Goal: Check status: Check status

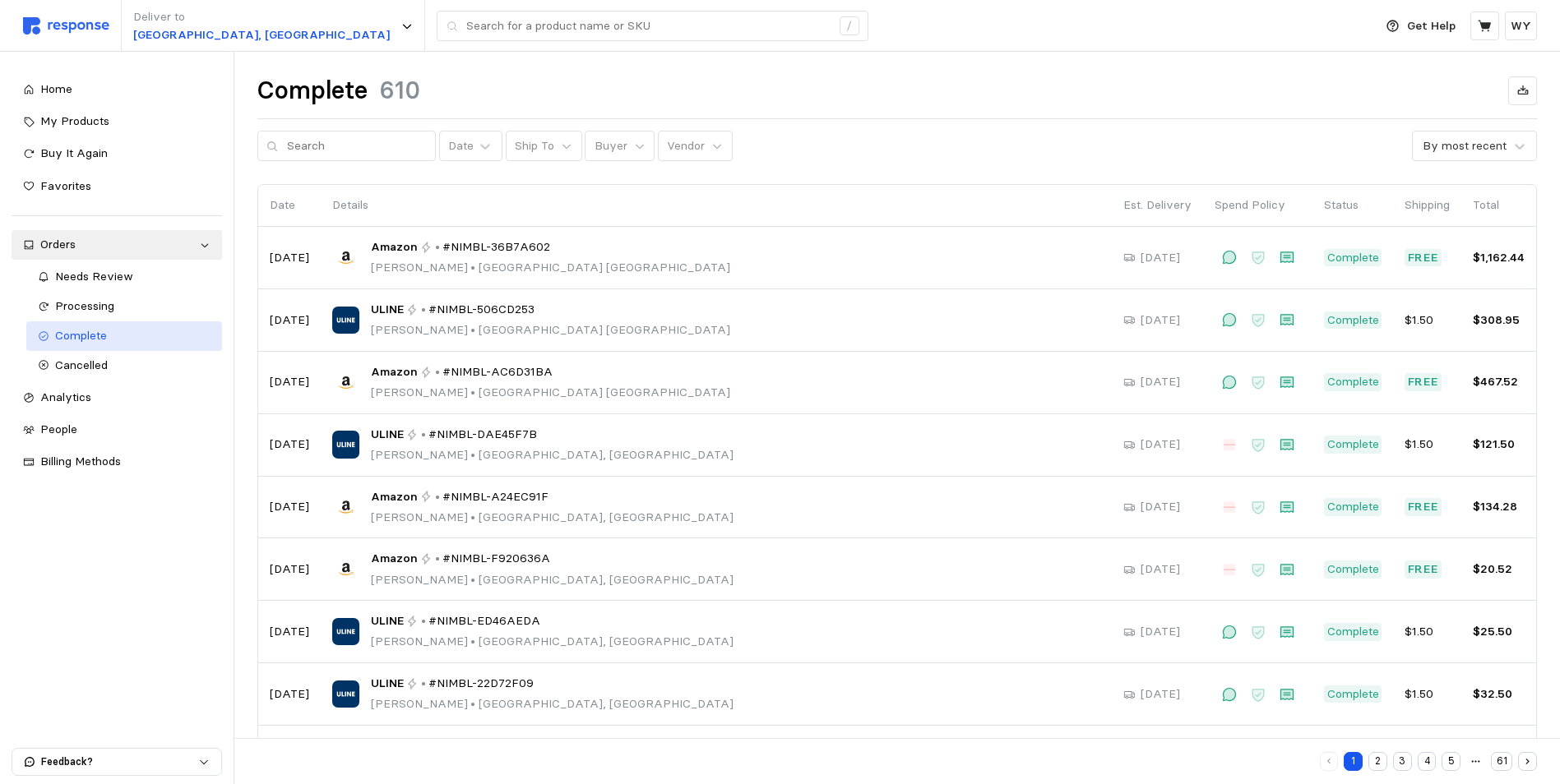
click at [77, 332] on span "Complete" at bounding box center [81, 335] width 52 height 15
click at [77, 117] on span "My Products" at bounding box center [75, 120] width 69 height 15
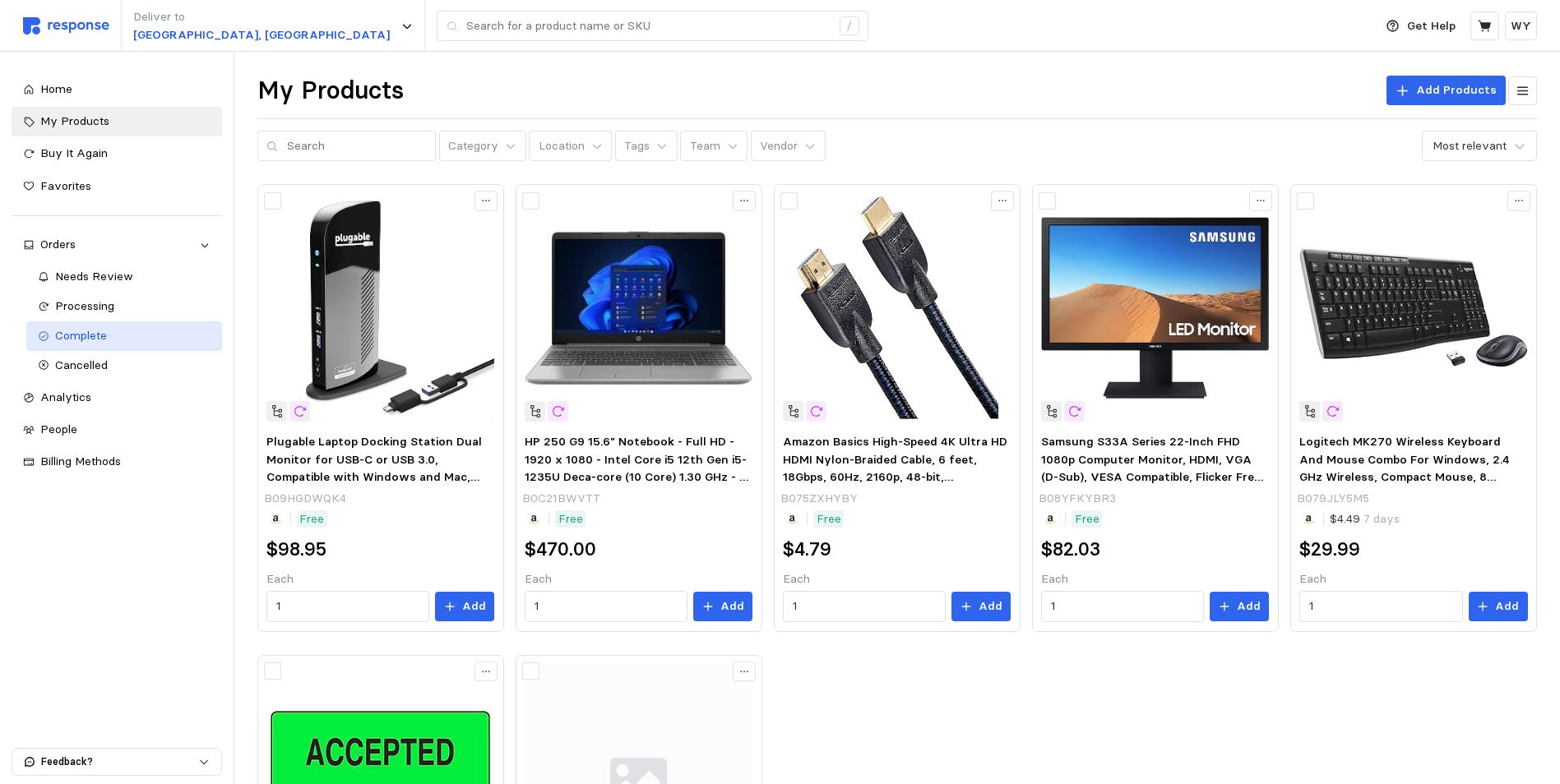
click at [91, 336] on span "Complete" at bounding box center [81, 335] width 52 height 15
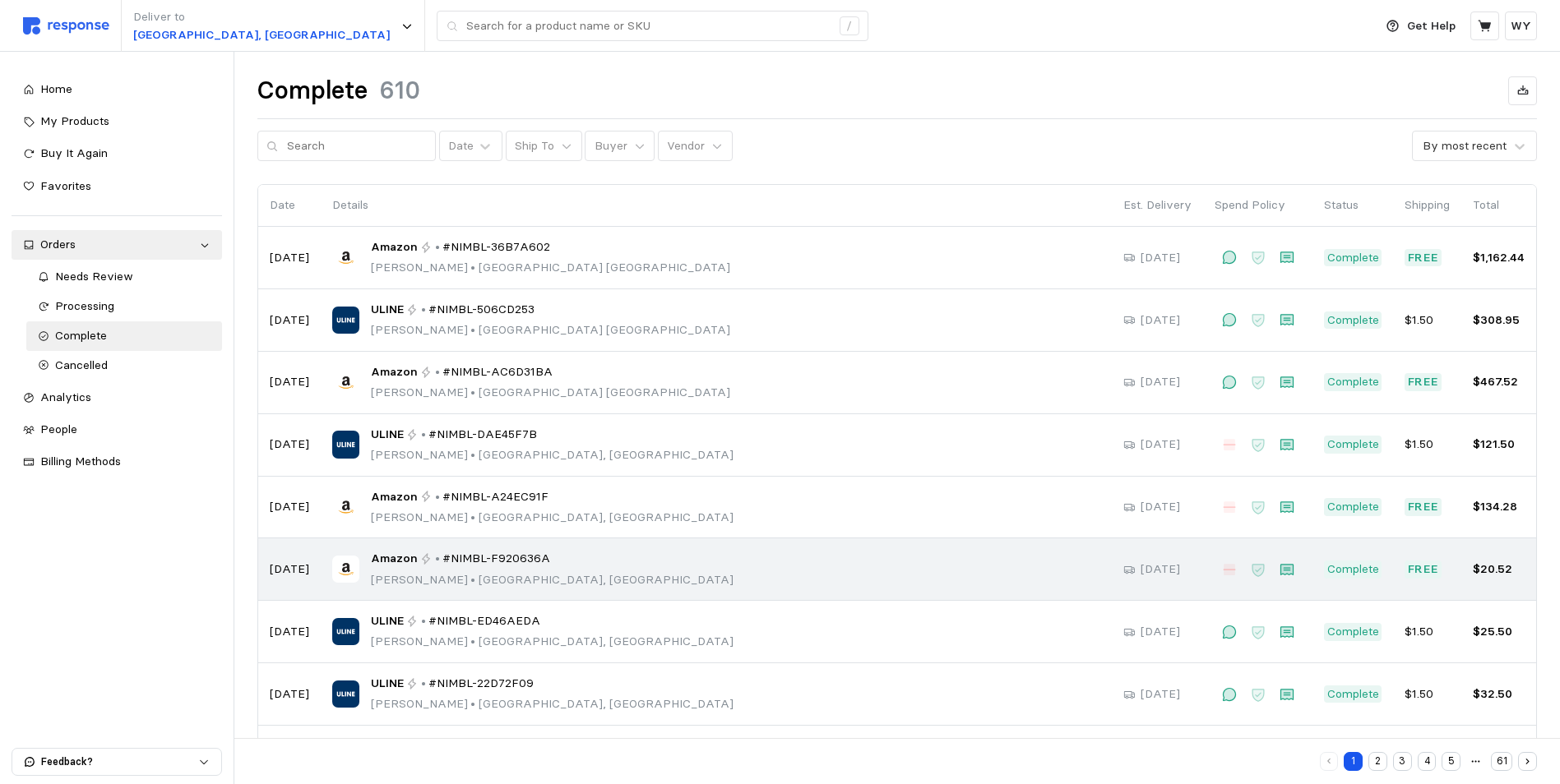
click at [486, 556] on span "#NIMBL-F920636A" at bounding box center [496, 559] width 108 height 18
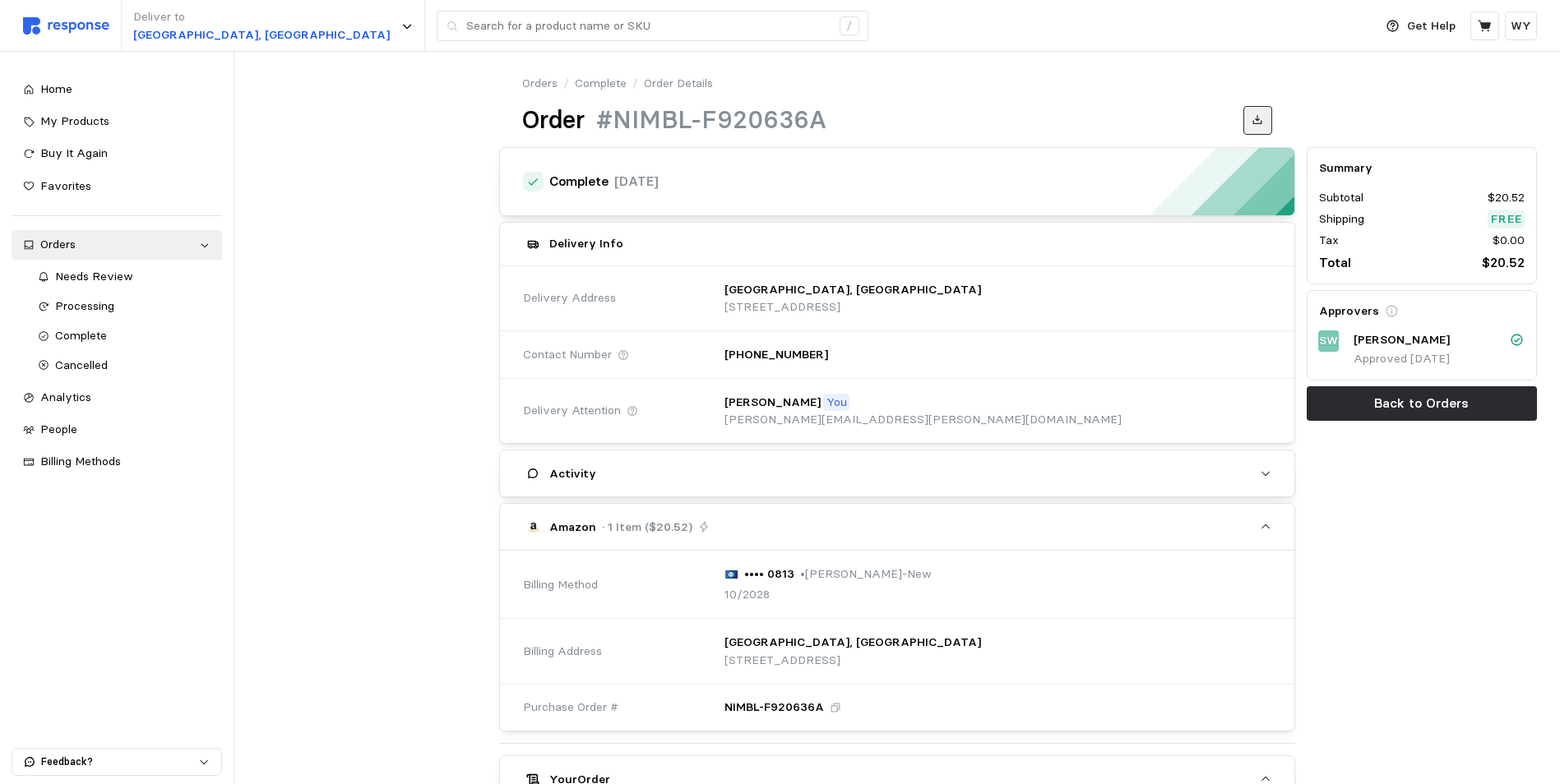
click at [1257, 123] on icon at bounding box center [1257, 119] width 12 height 12
click at [79, 339] on span "Complete" at bounding box center [81, 335] width 52 height 15
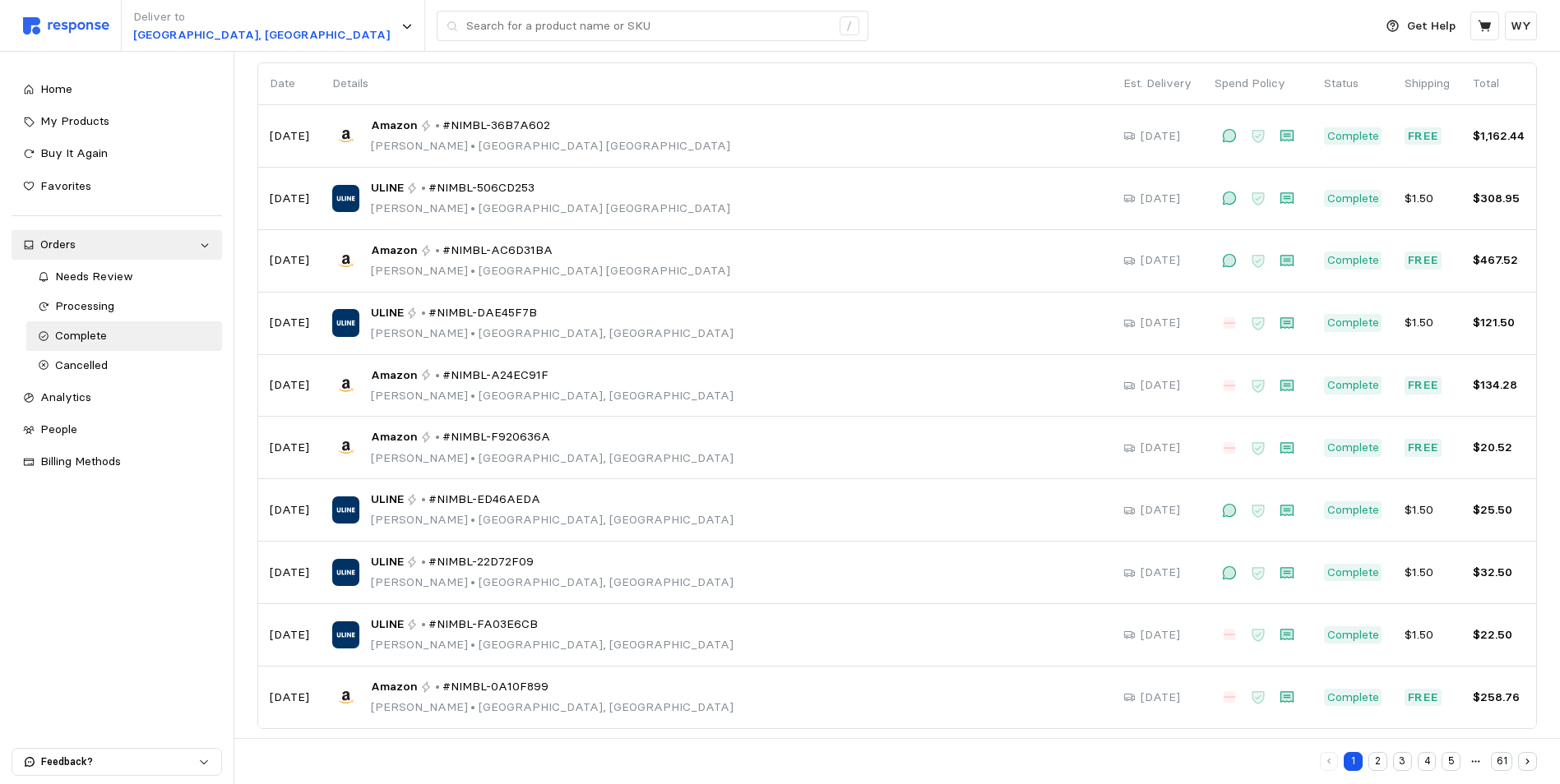
scroll to position [135, 0]
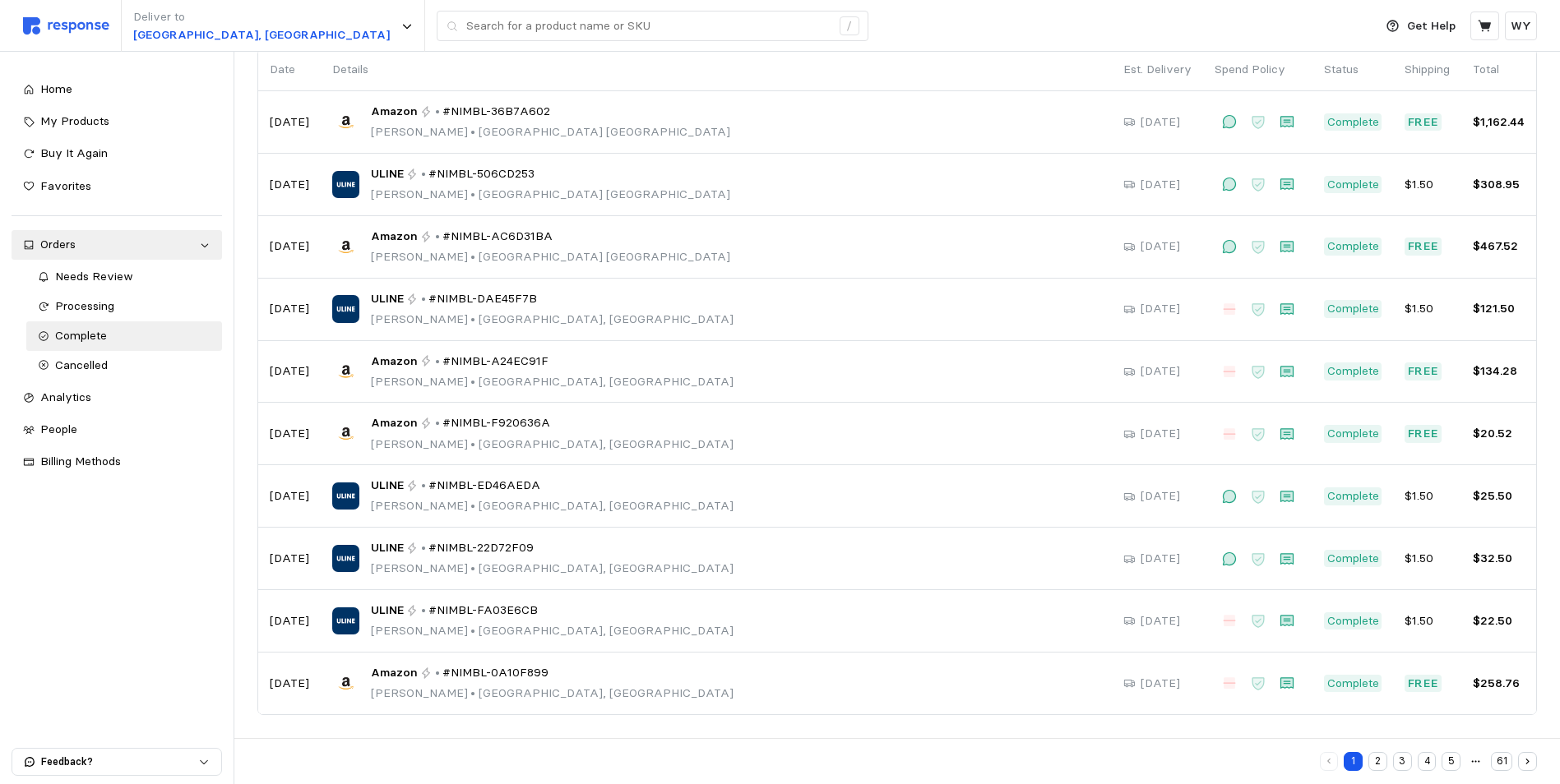
click at [1380, 763] on button "2" at bounding box center [1377, 761] width 19 height 19
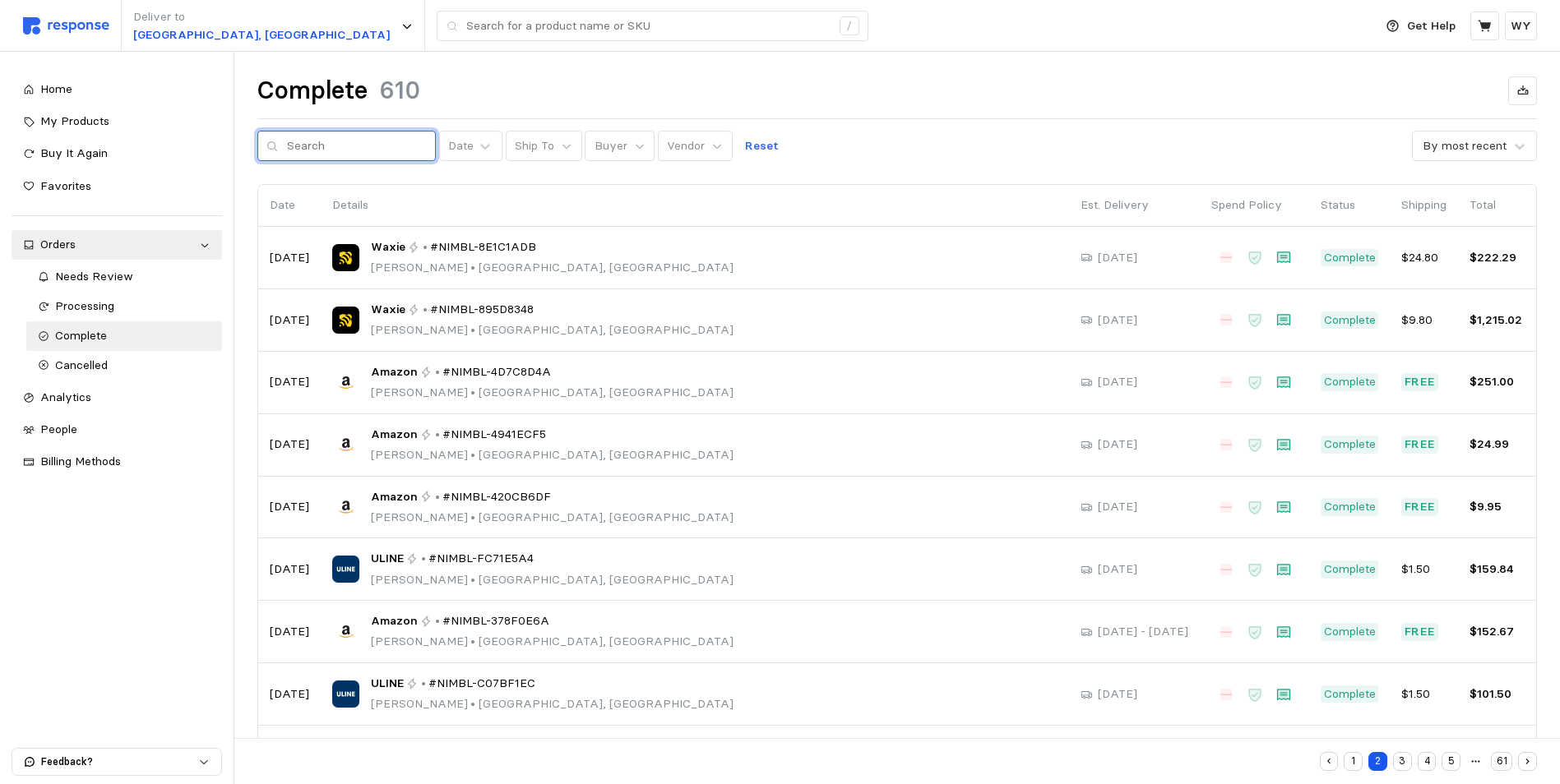
click at [326, 150] on input "text" at bounding box center [356, 146] width 140 height 29
type input "[PERSON_NAME]"
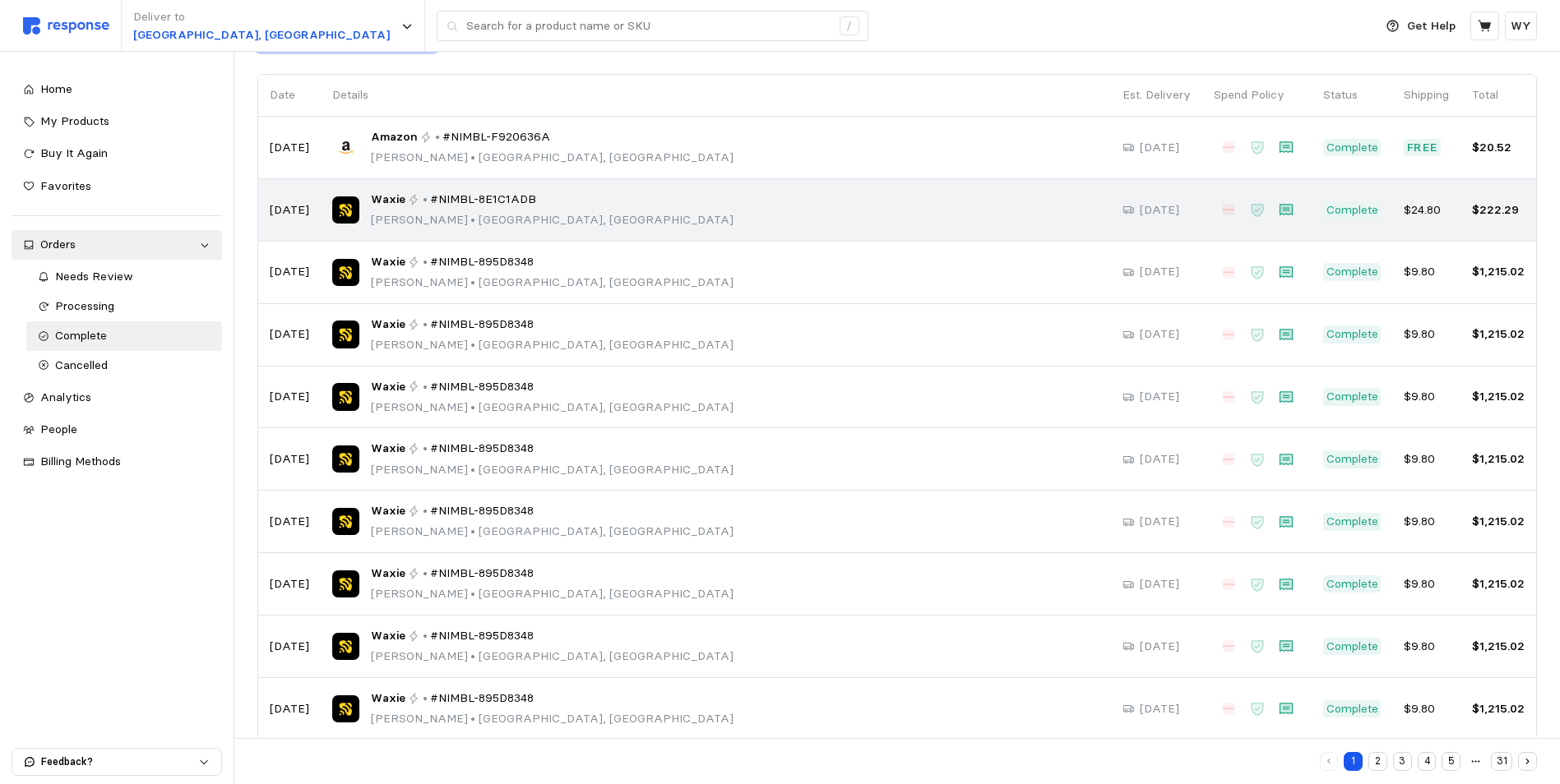
scroll to position [135, 0]
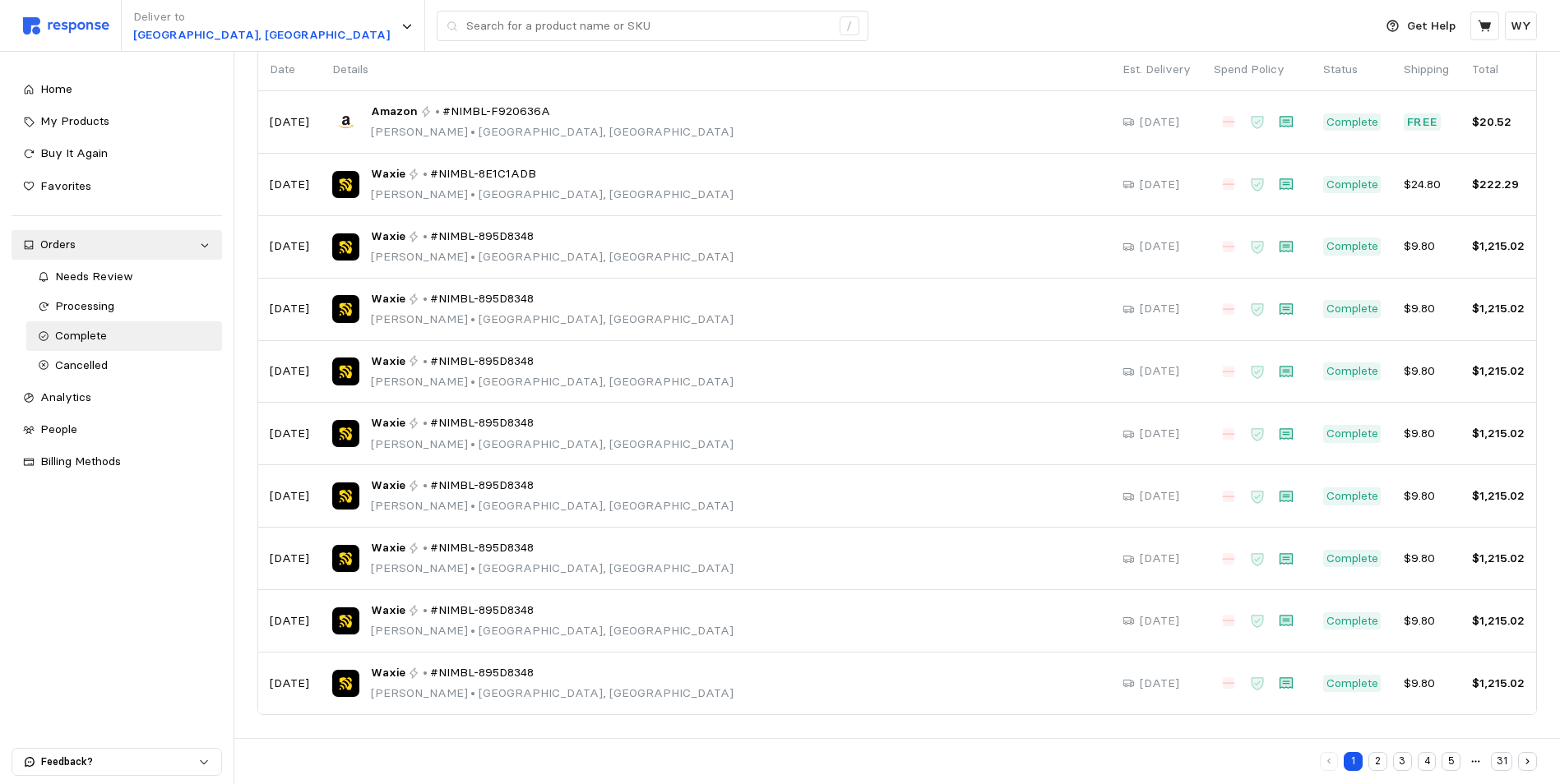
click at [1377, 764] on button "2" at bounding box center [1377, 761] width 19 height 19
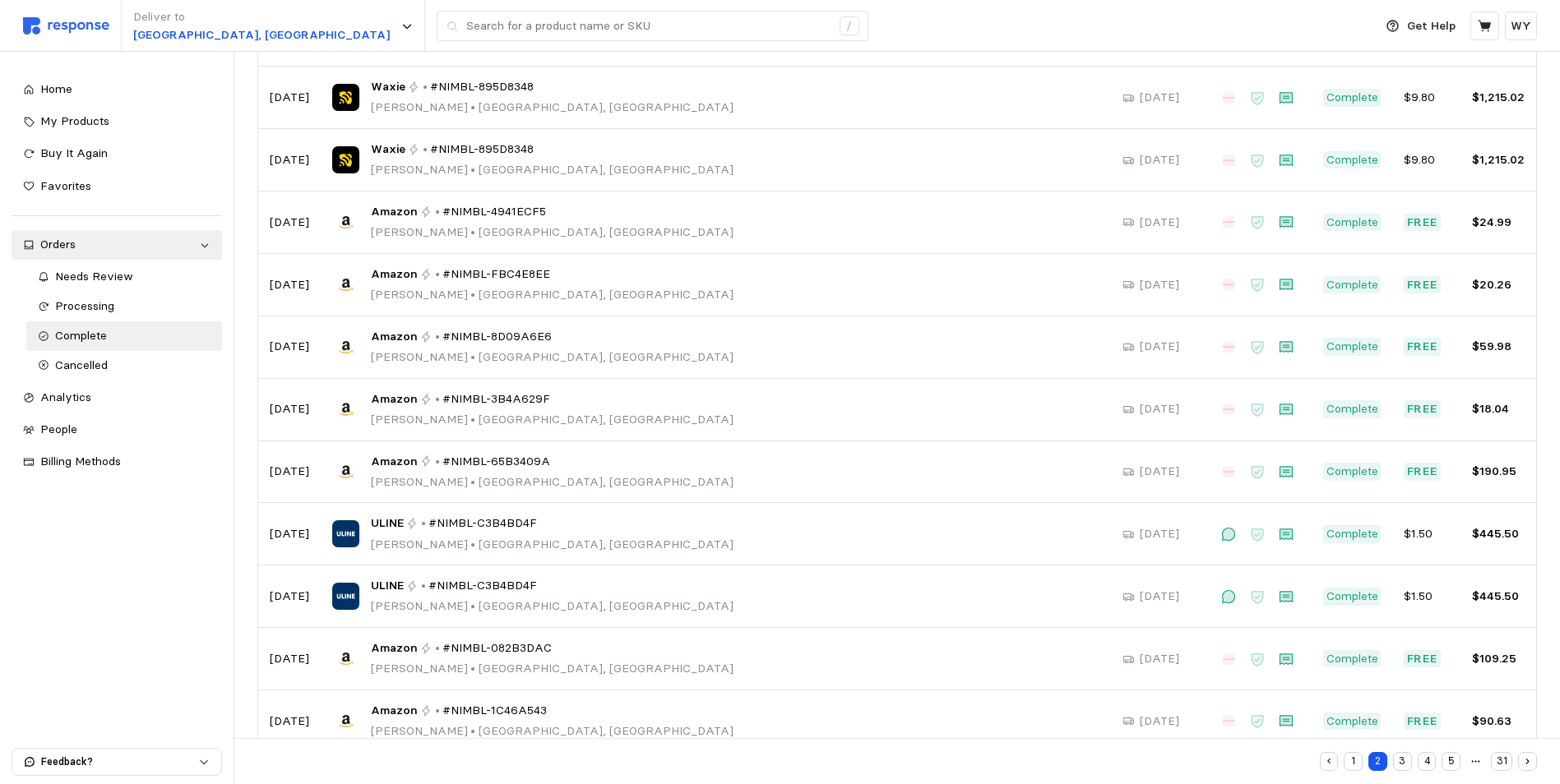
scroll to position [572, 0]
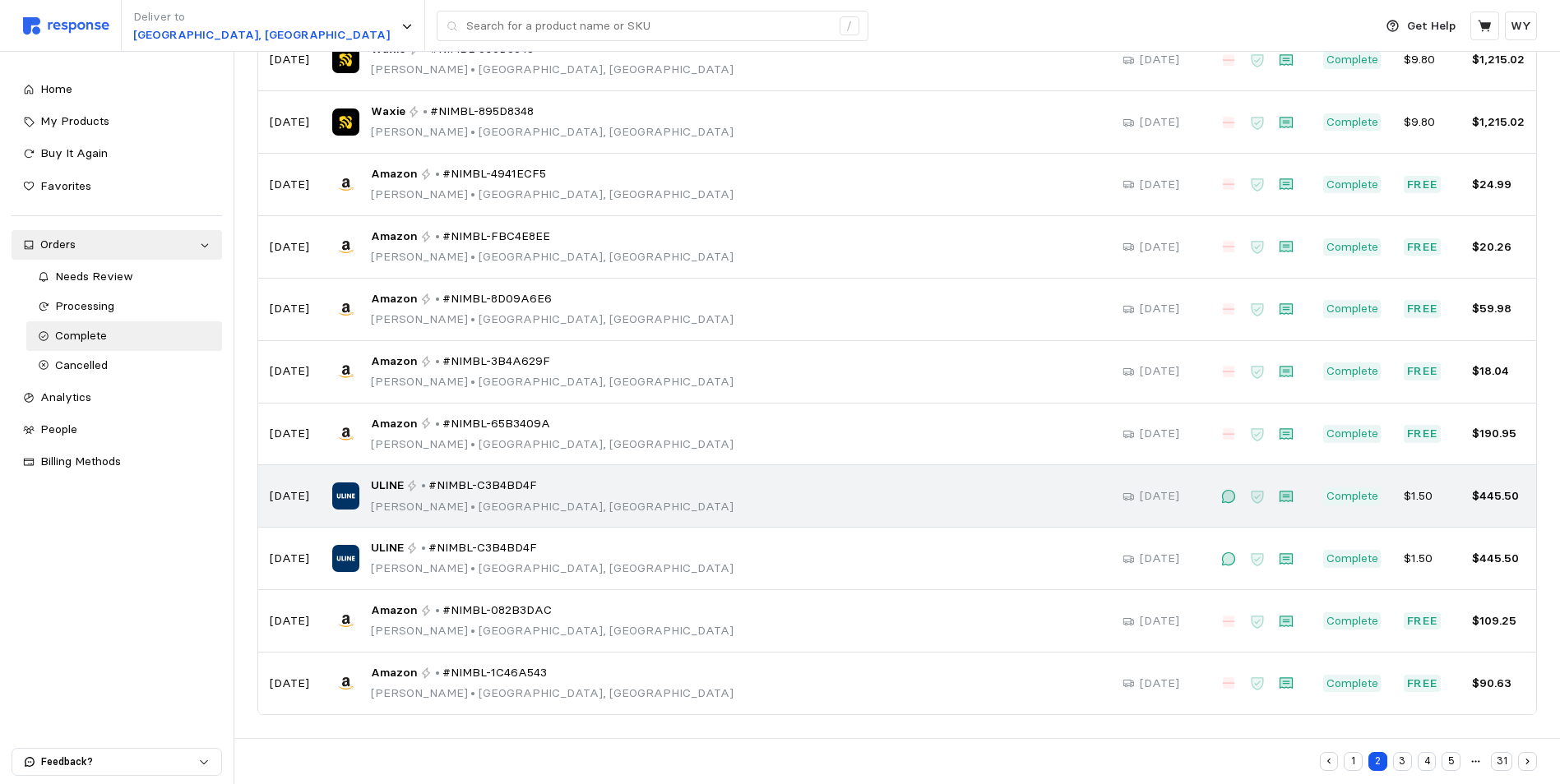
click at [435, 491] on span "#NIMBL-C3B4BD4F" at bounding box center [483, 486] width 109 height 18
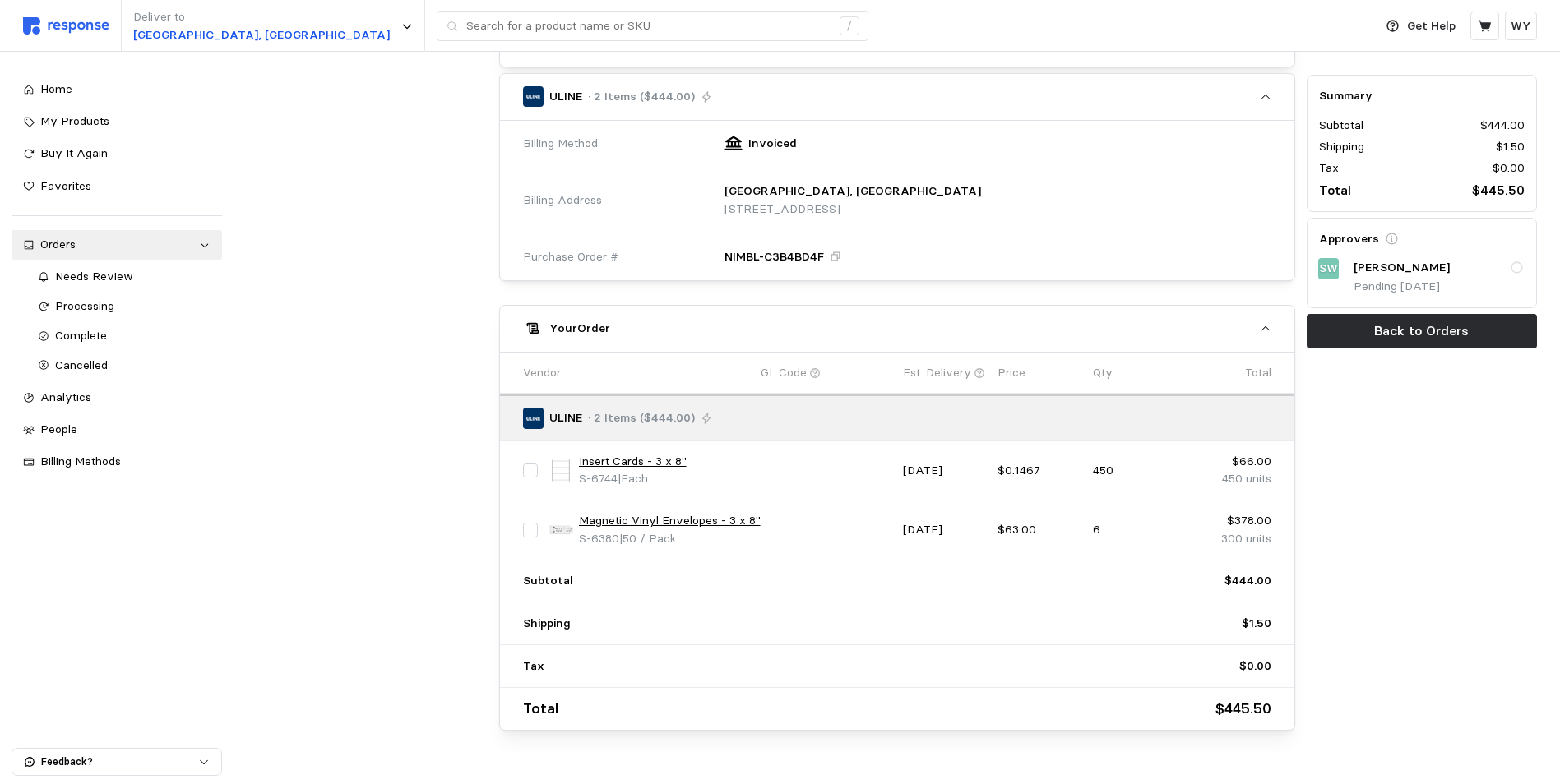
scroll to position [567, 0]
